Goal: Task Accomplishment & Management: Manage account settings

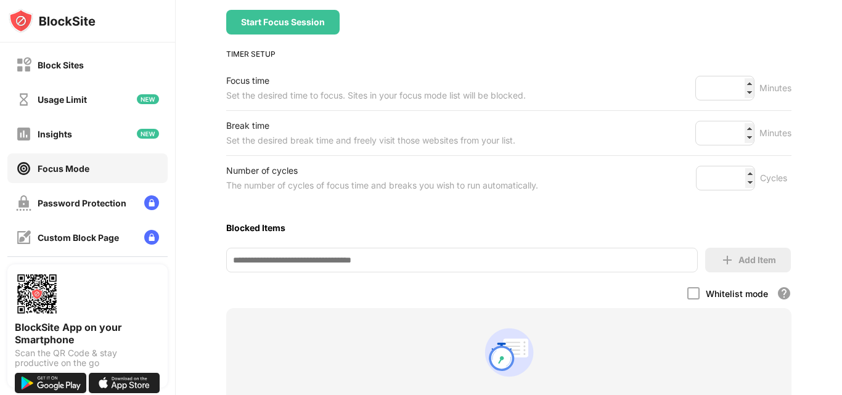
scroll to position [147, 0]
click at [103, 109] on div "Usage Limit" at bounding box center [87, 99] width 160 height 30
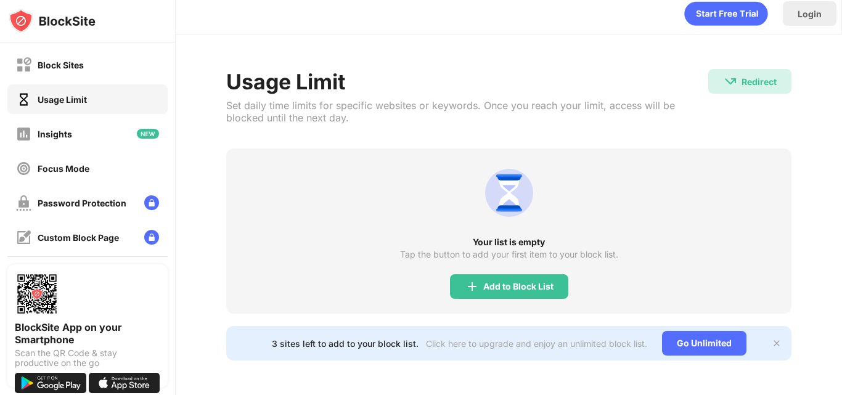
scroll to position [17, 0]
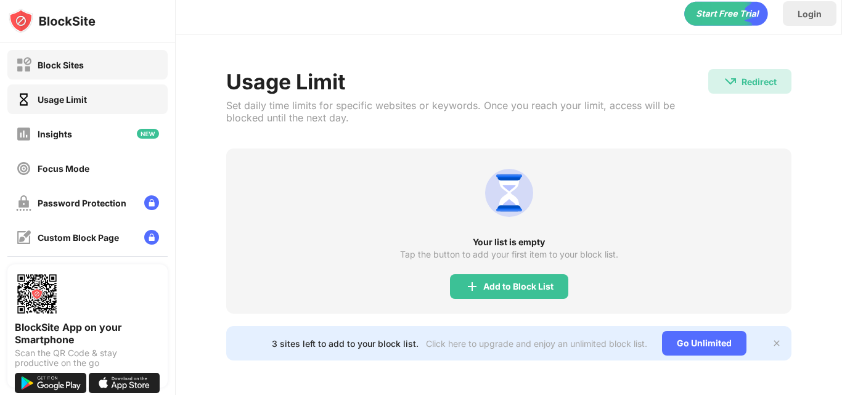
click at [63, 54] on div "Block Sites" at bounding box center [87, 65] width 160 height 30
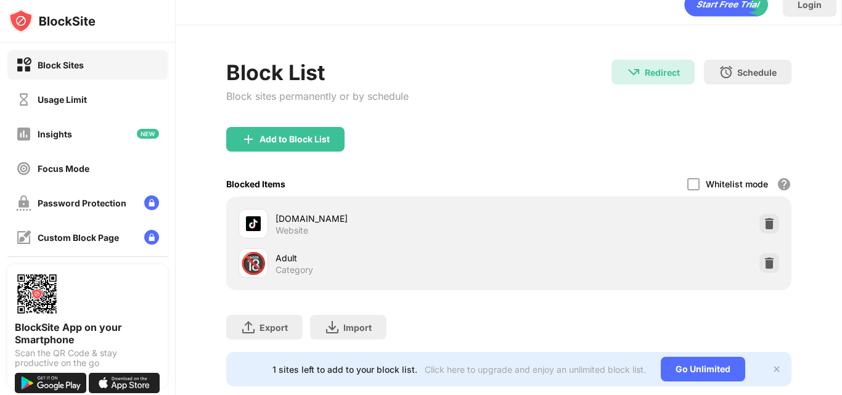
scroll to position [52, 0]
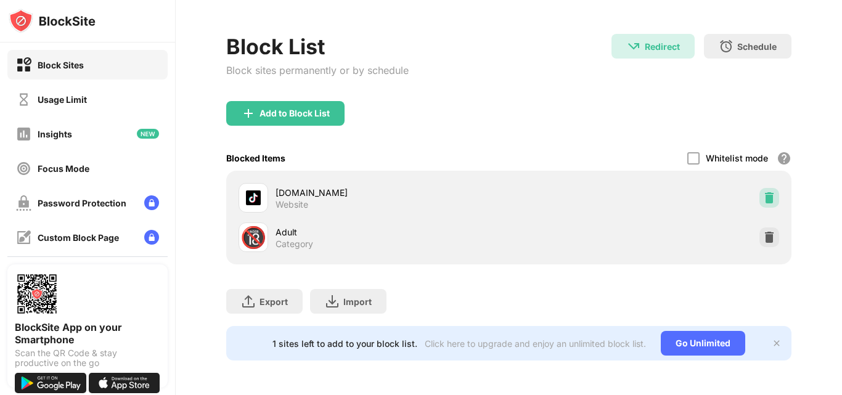
click at [763, 192] on img at bounding box center [769, 198] width 12 height 12
